Goal: Information Seeking & Learning: Learn about a topic

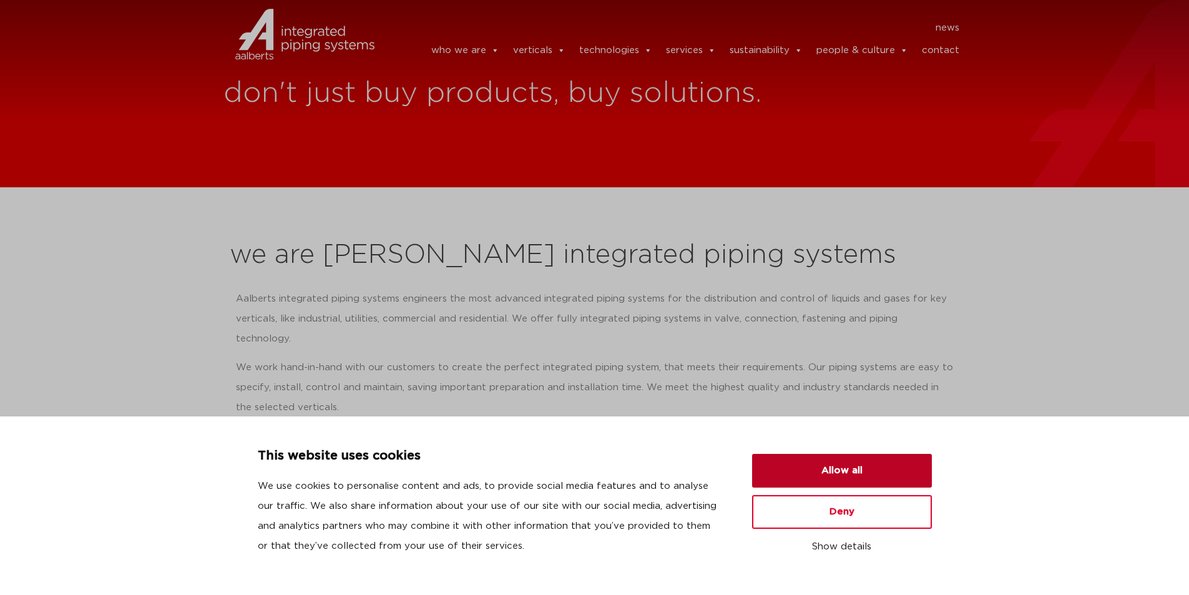
click at [844, 471] on button "Allow all" at bounding box center [842, 471] width 180 height 34
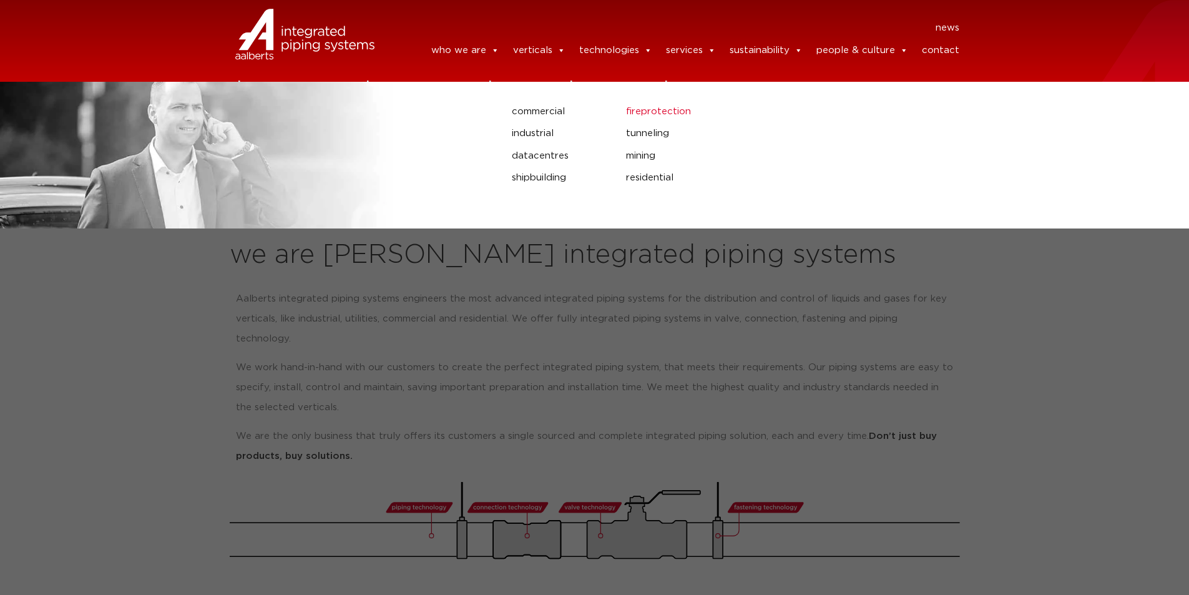
click at [645, 112] on link "fireprotection" at bounding box center [788, 112] width 325 height 16
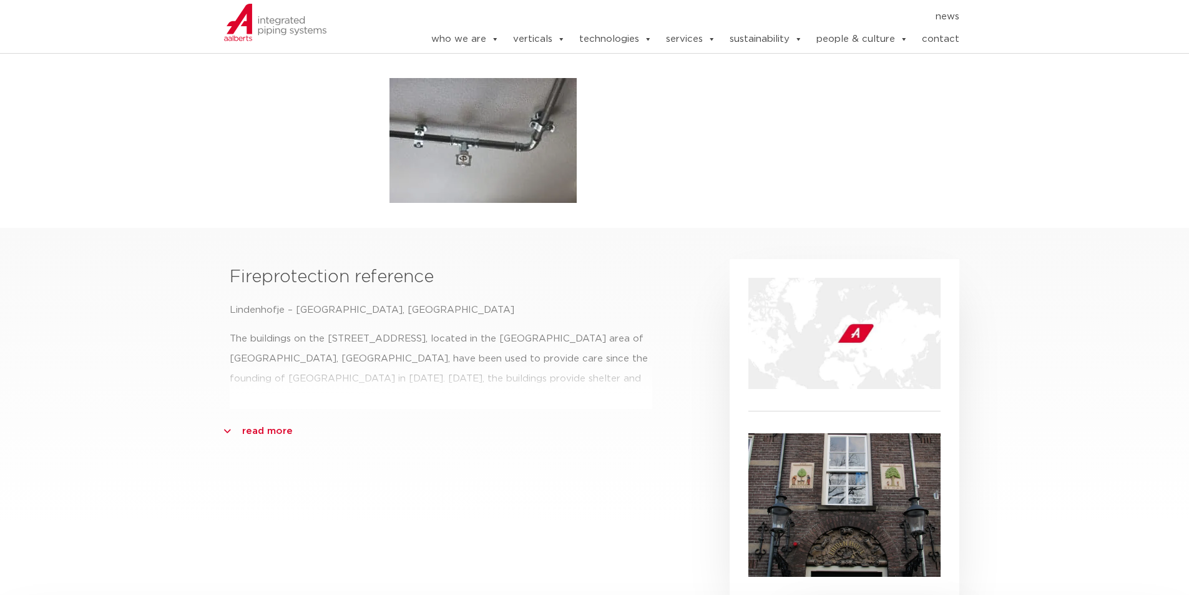
scroll to position [375, 0]
click at [238, 405] on div "Fireprotection reference Lindenhofje – [GEOGRAPHIC_DATA], [GEOGRAPHIC_DATA] The…" at bounding box center [441, 423] width 436 height 343
click at [222, 409] on section "Fireprotection reference Lindenhofje – [GEOGRAPHIC_DATA], [GEOGRAPHIC_DATA] The…" at bounding box center [594, 411] width 1189 height 368
click at [242, 420] on link "read more" at bounding box center [267, 430] width 51 height 20
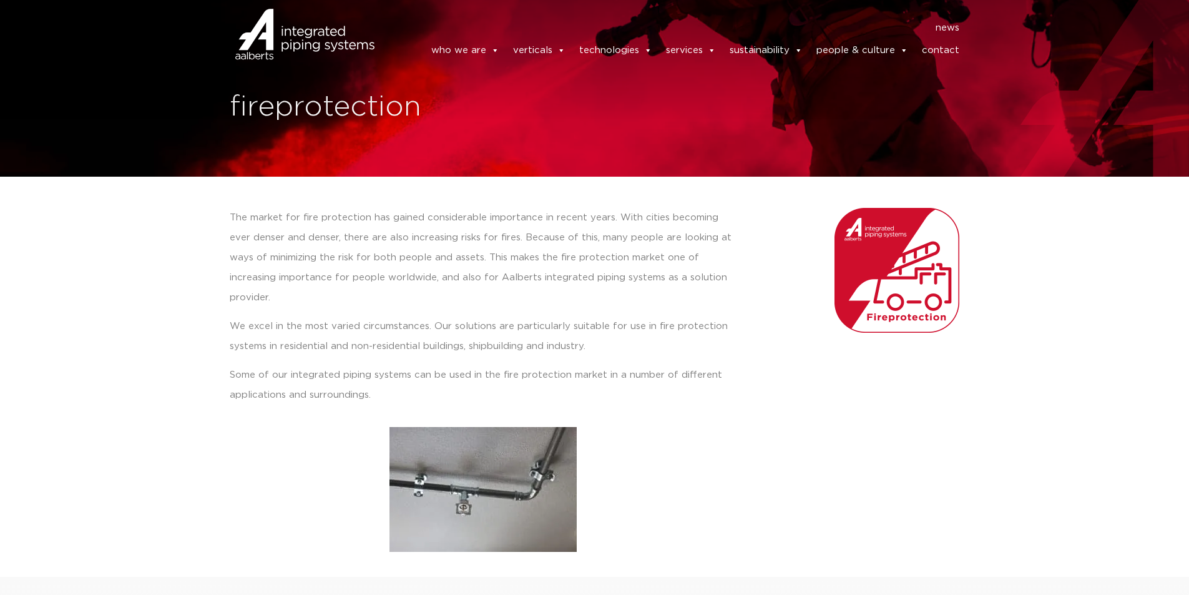
scroll to position [0, 0]
